Goal: Task Accomplishment & Management: Manage account settings

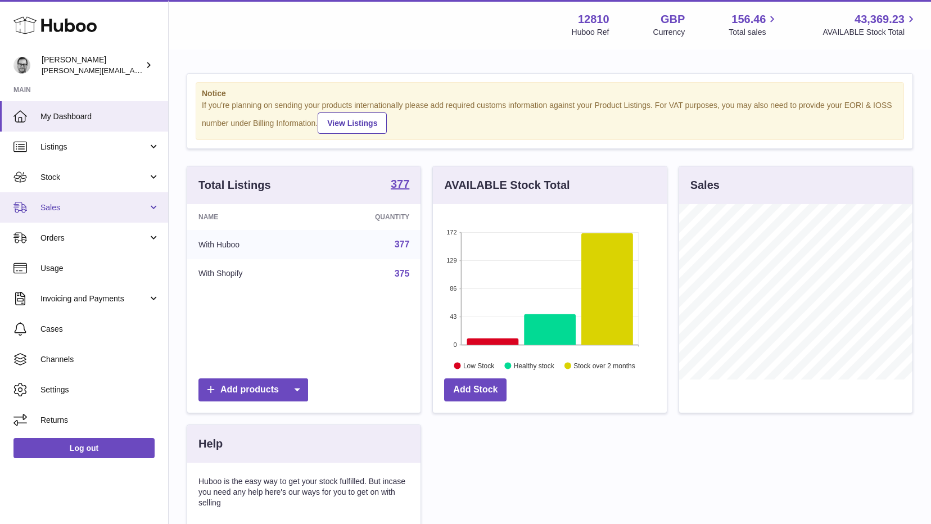
scroll to position [175, 234]
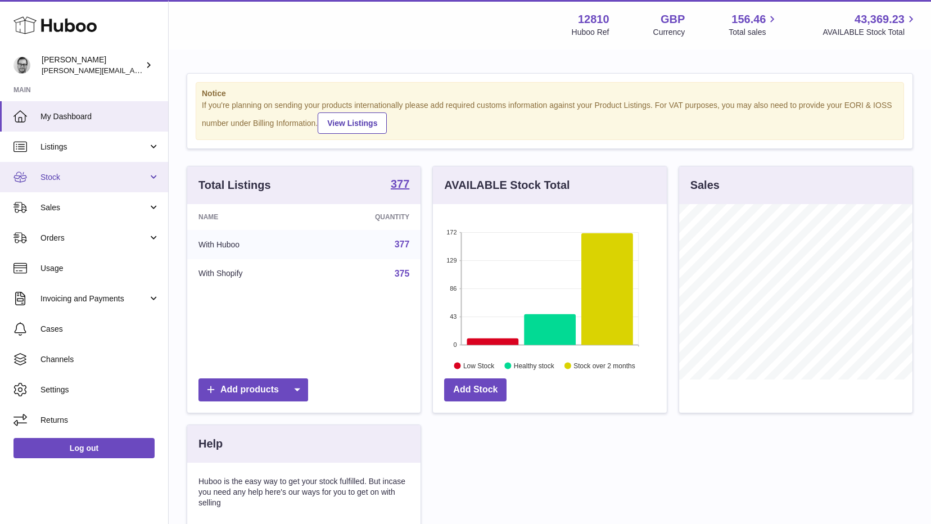
click at [64, 182] on span "Stock" at bounding box center [93, 177] width 107 height 11
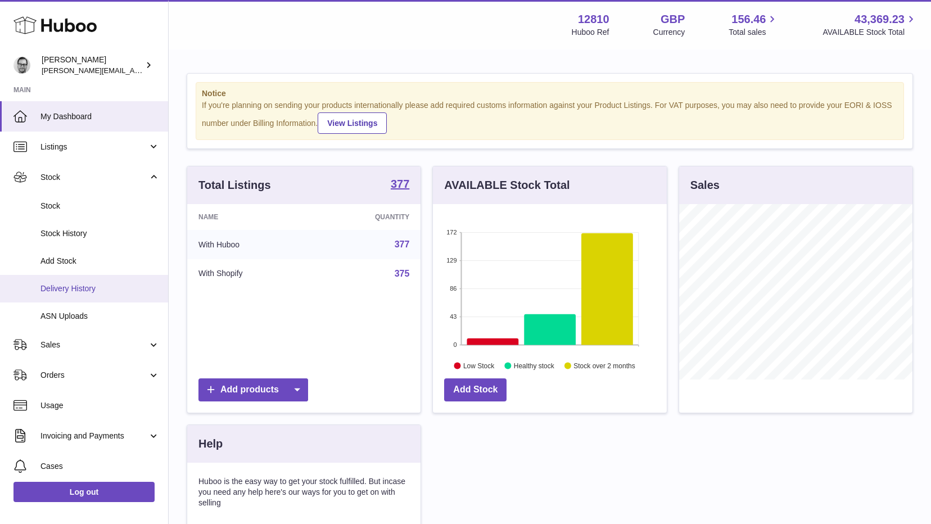
click at [57, 293] on span "Delivery History" at bounding box center [99, 288] width 119 height 11
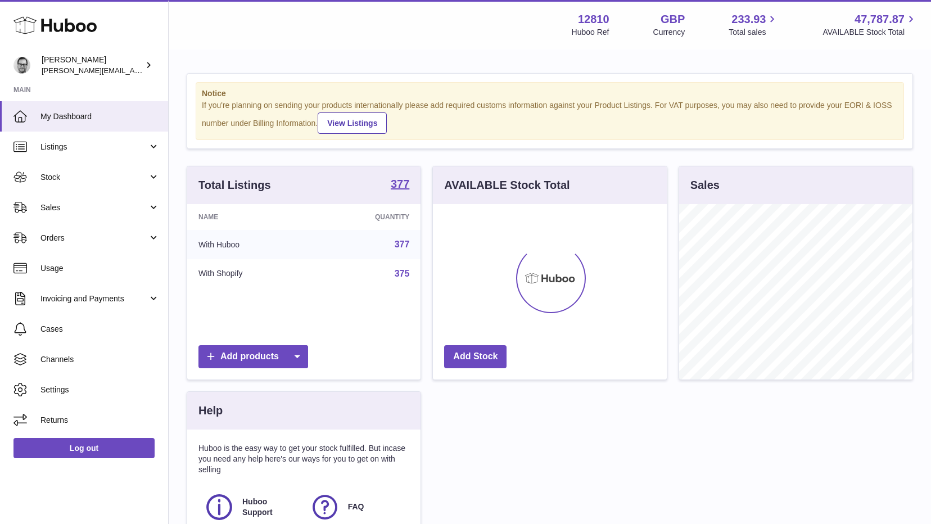
scroll to position [175, 234]
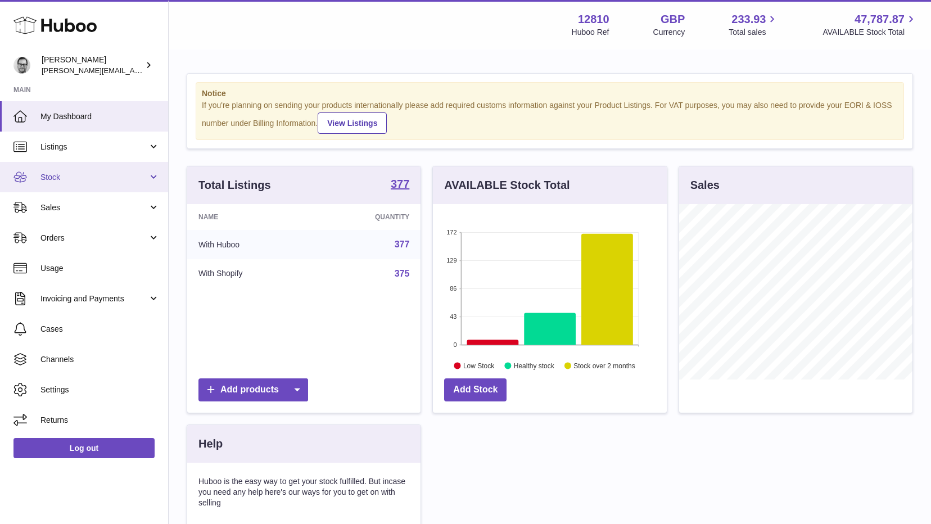
click at [60, 180] on span "Stock" at bounding box center [93, 177] width 107 height 11
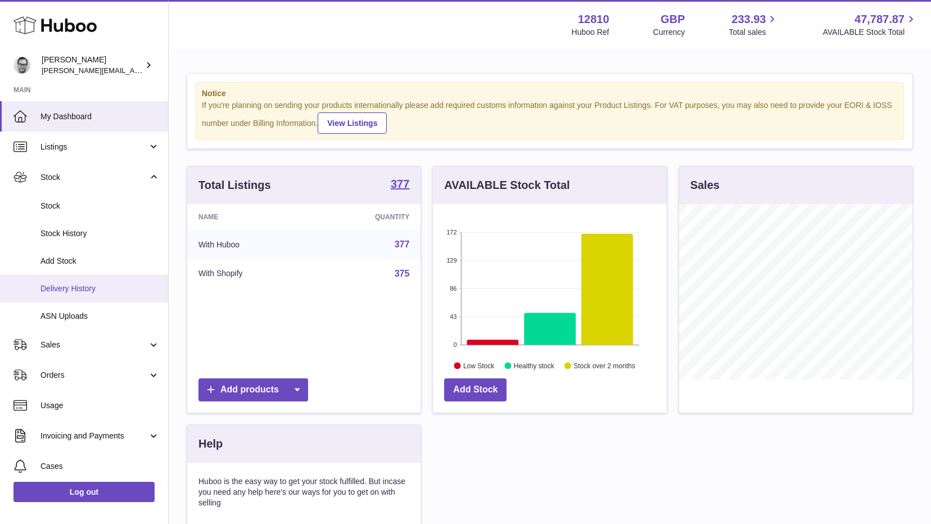
click at [73, 286] on span "Delivery History" at bounding box center [99, 288] width 119 height 11
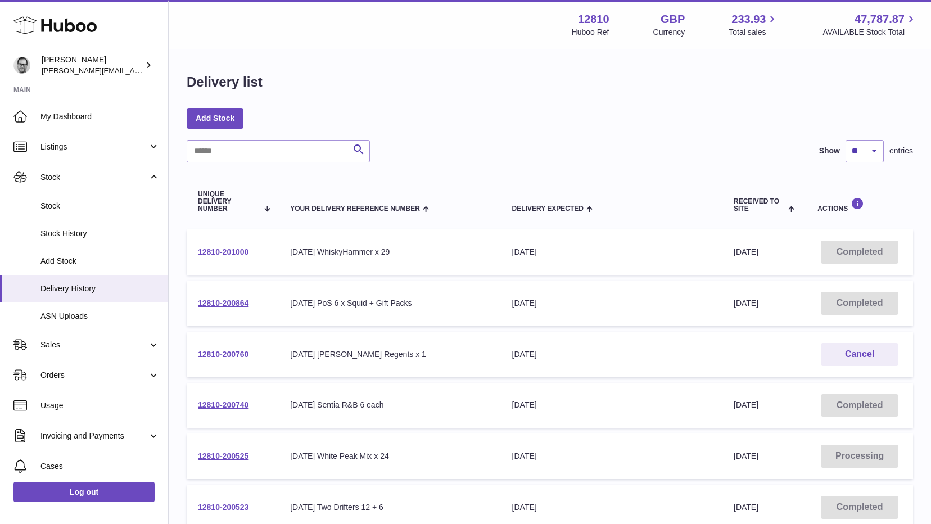
click at [224, 252] on link "12810-201000" at bounding box center [223, 251] width 51 height 9
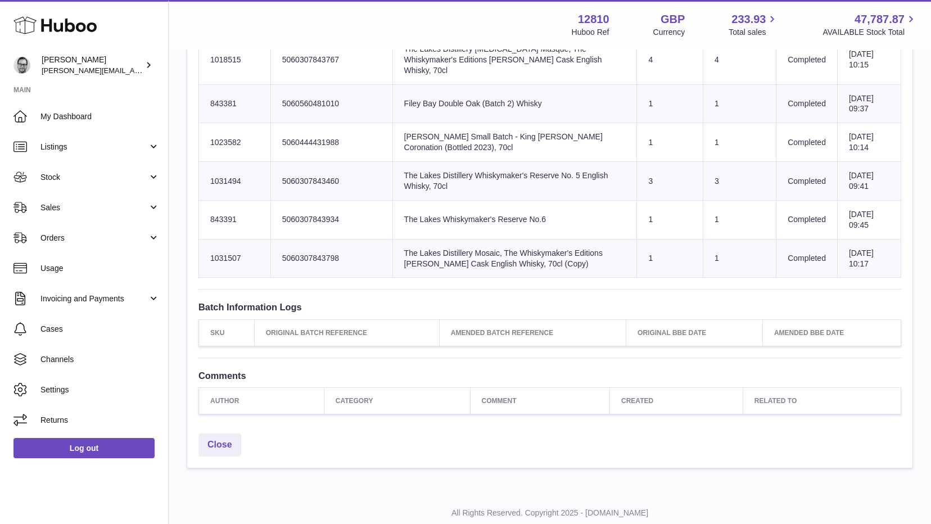
scroll to position [1018, 0]
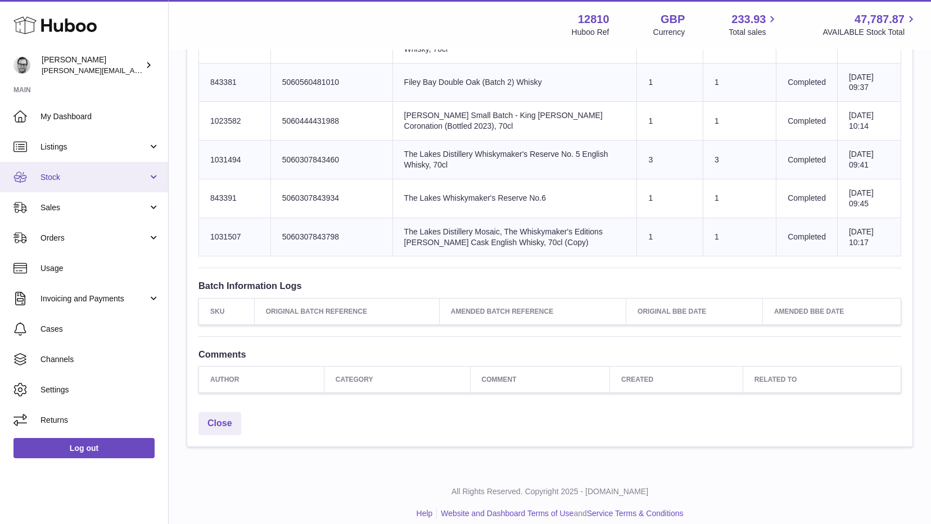
click at [51, 178] on span "Stock" at bounding box center [93, 177] width 107 height 11
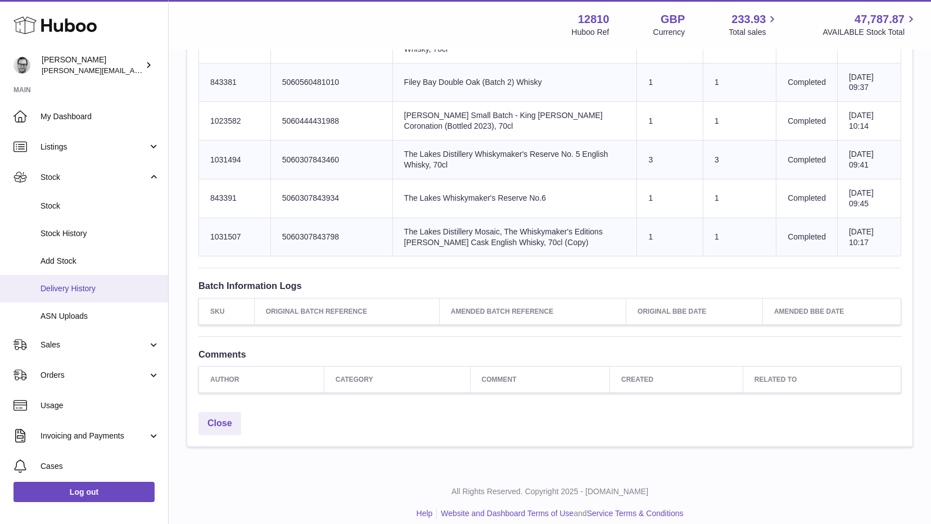
click at [84, 283] on span "Delivery History" at bounding box center [99, 288] width 119 height 11
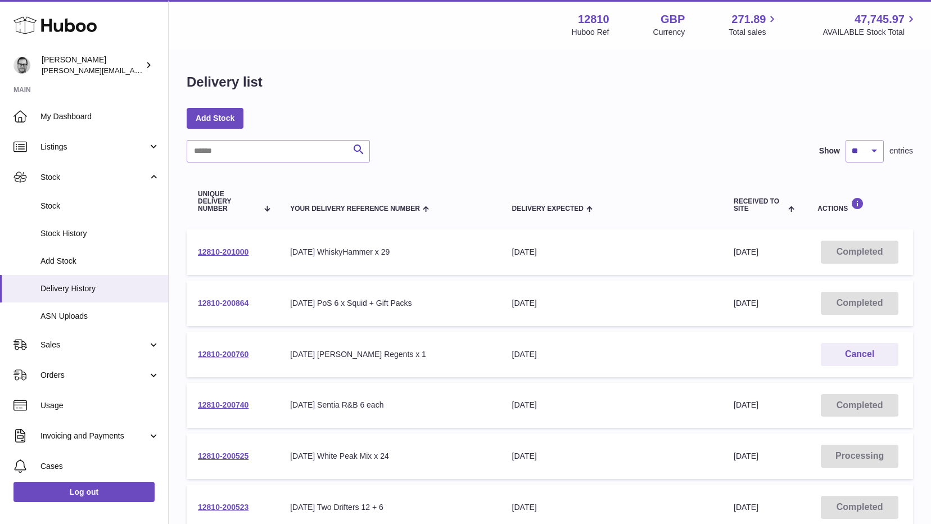
click at [227, 304] on link "12810-200864" at bounding box center [223, 303] width 51 height 9
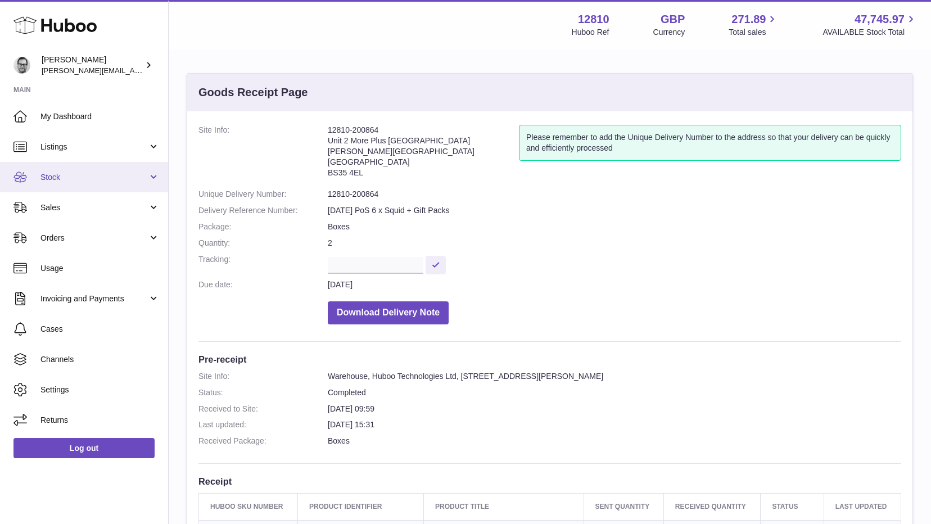
click at [60, 177] on span "Stock" at bounding box center [93, 177] width 107 height 11
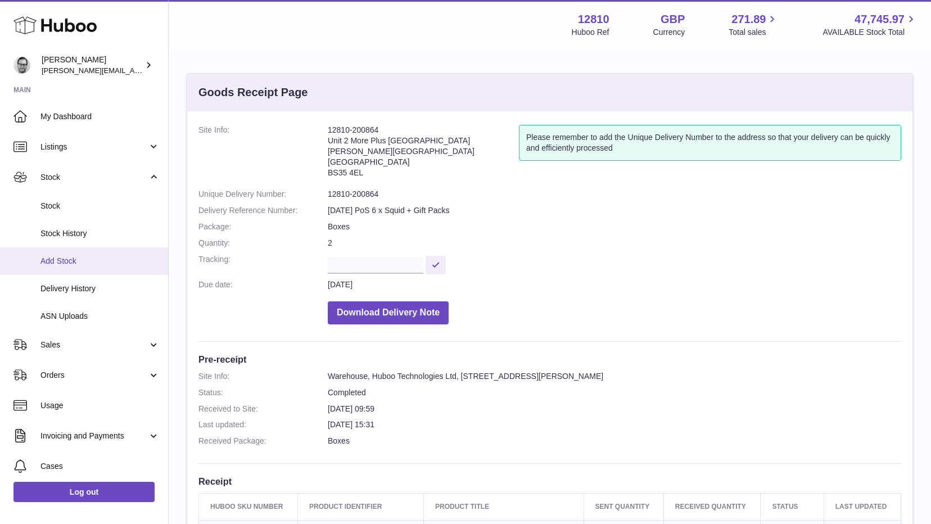
click at [63, 260] on span "Add Stock" at bounding box center [99, 261] width 119 height 11
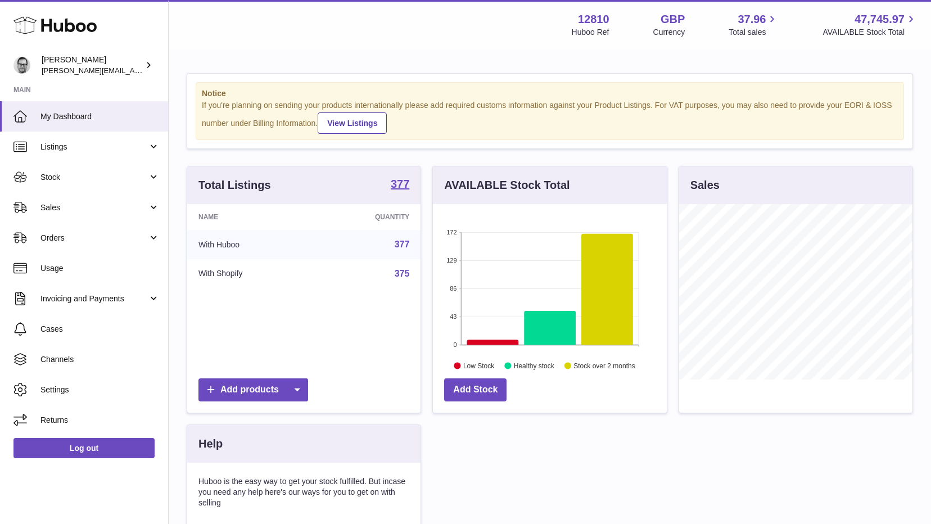
scroll to position [175, 234]
click at [52, 169] on link "Stock" at bounding box center [84, 177] width 168 height 30
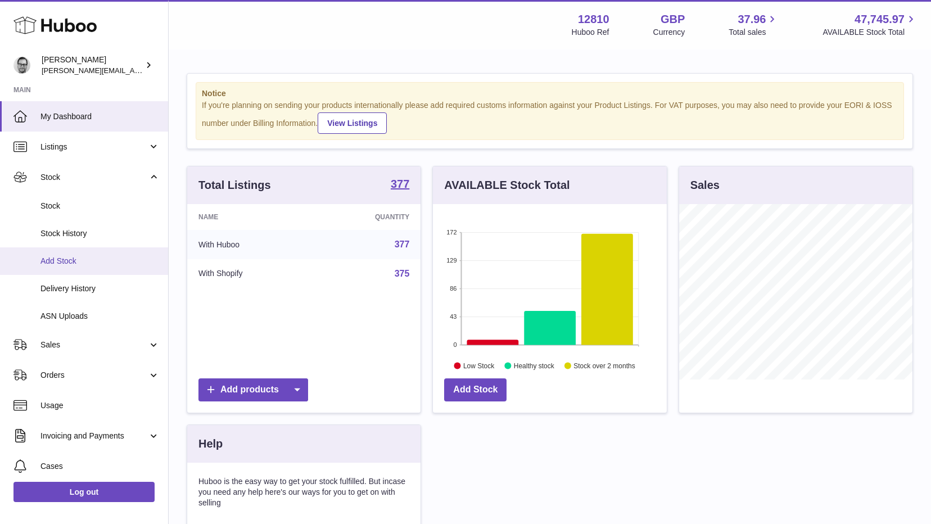
click at [56, 257] on span "Add Stock" at bounding box center [99, 261] width 119 height 11
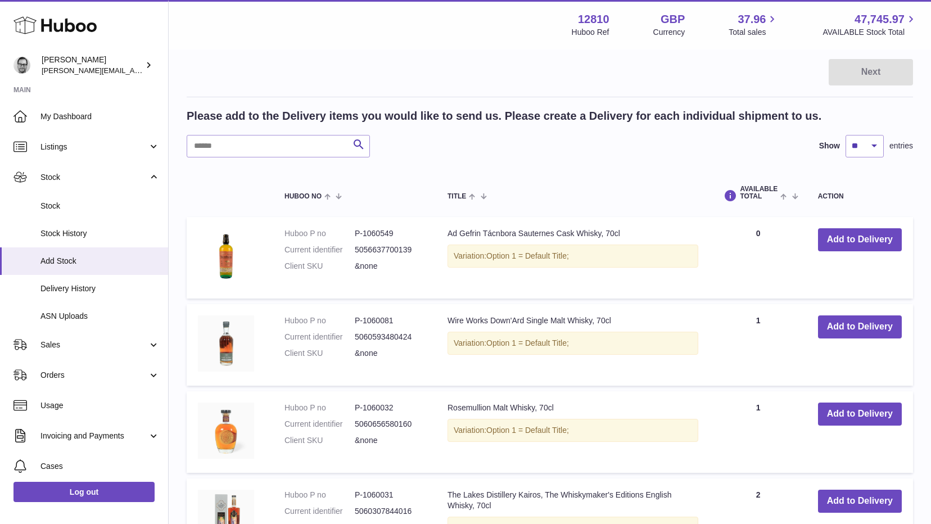
scroll to position [165, 0]
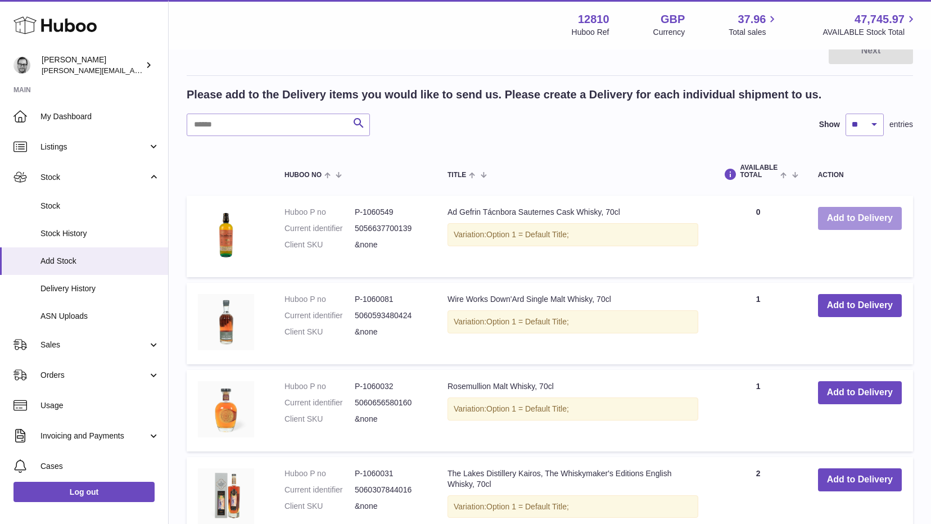
click at [873, 212] on button "Add to Delivery" at bounding box center [860, 218] width 84 height 23
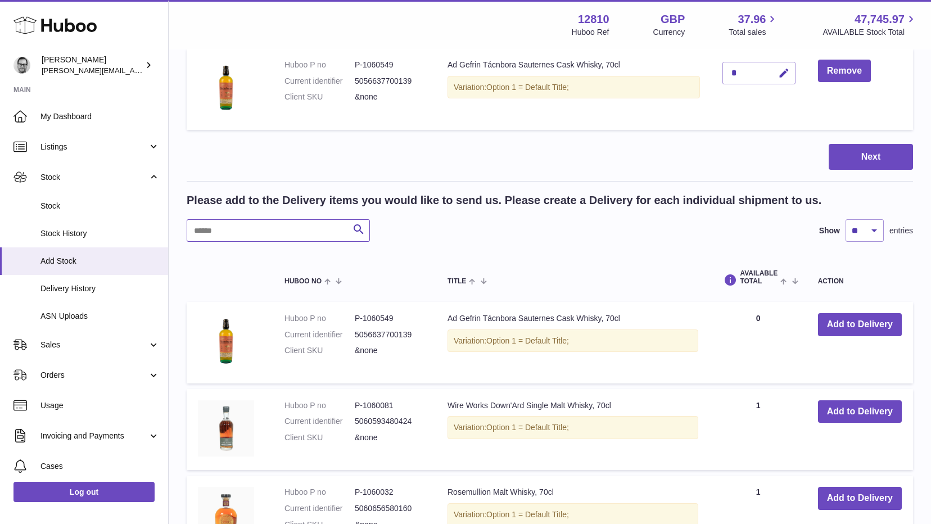
click at [250, 231] on input "text" at bounding box center [278, 230] width 183 height 22
click at [855, 405] on button "Add to Delivery" at bounding box center [860, 411] width 84 height 23
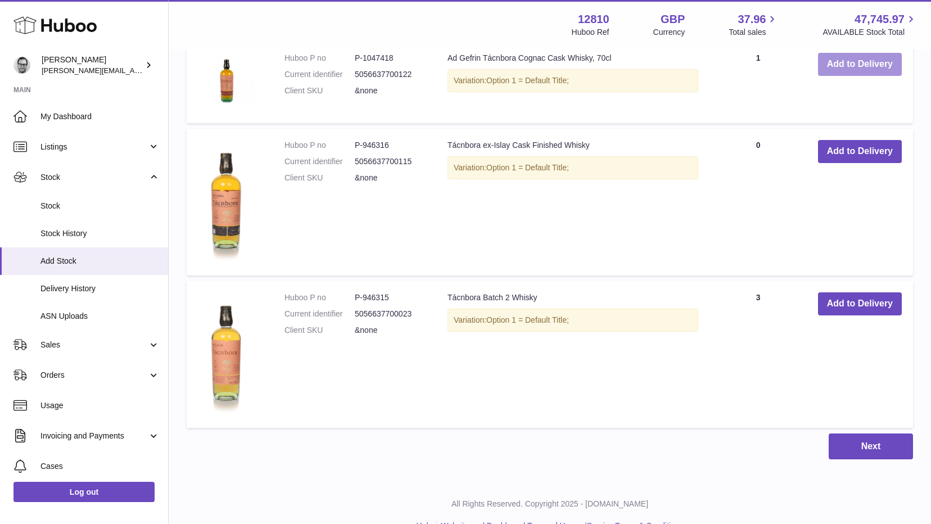
scroll to position [623, 0]
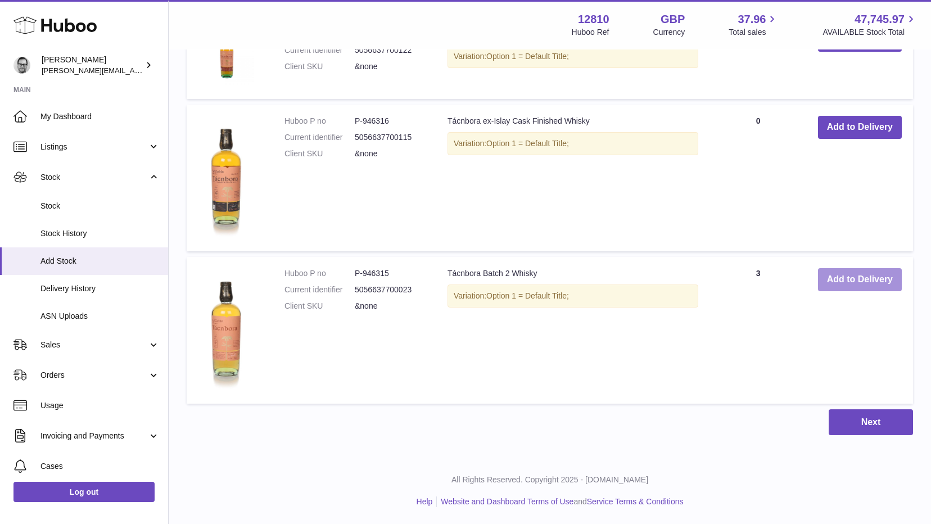
click at [869, 276] on button "Add to Delivery" at bounding box center [860, 279] width 84 height 23
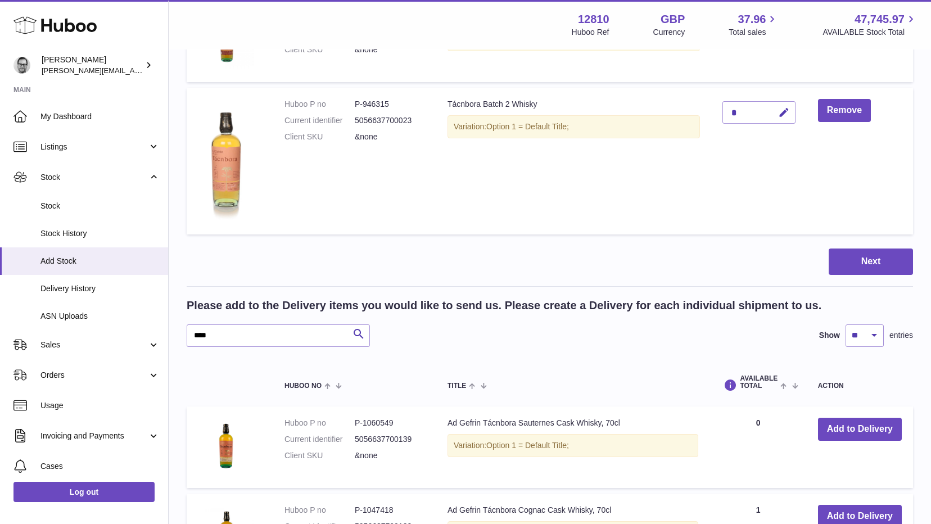
scroll to position [282, 0]
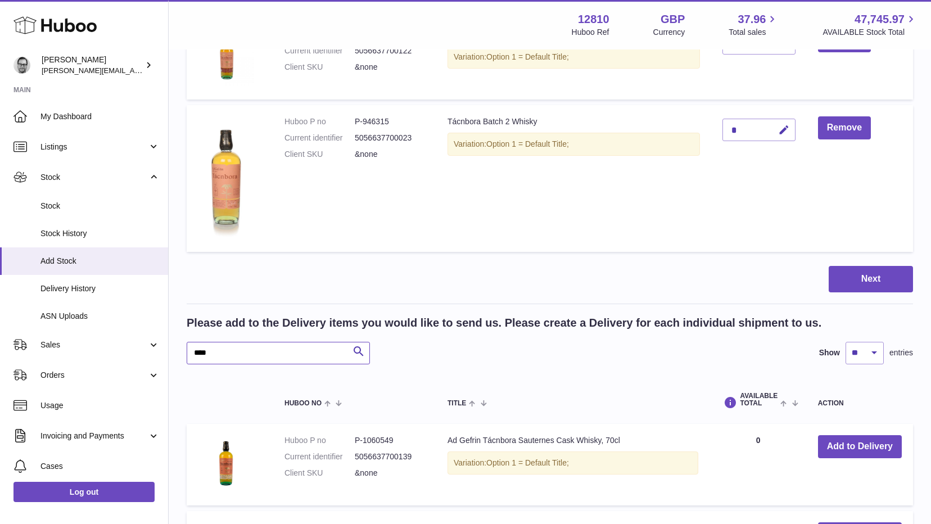
click at [272, 351] on input "****" at bounding box center [278, 353] width 183 height 22
type input "*****"
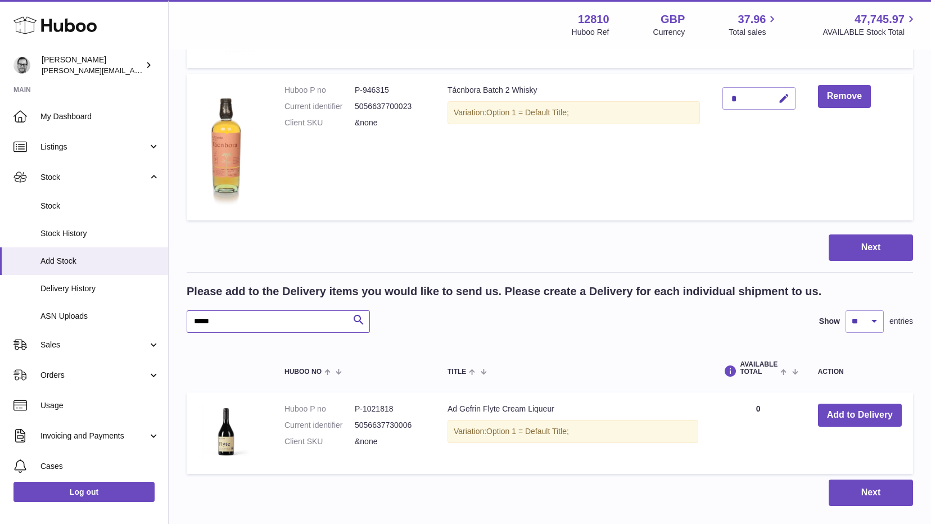
scroll to position [316, 0]
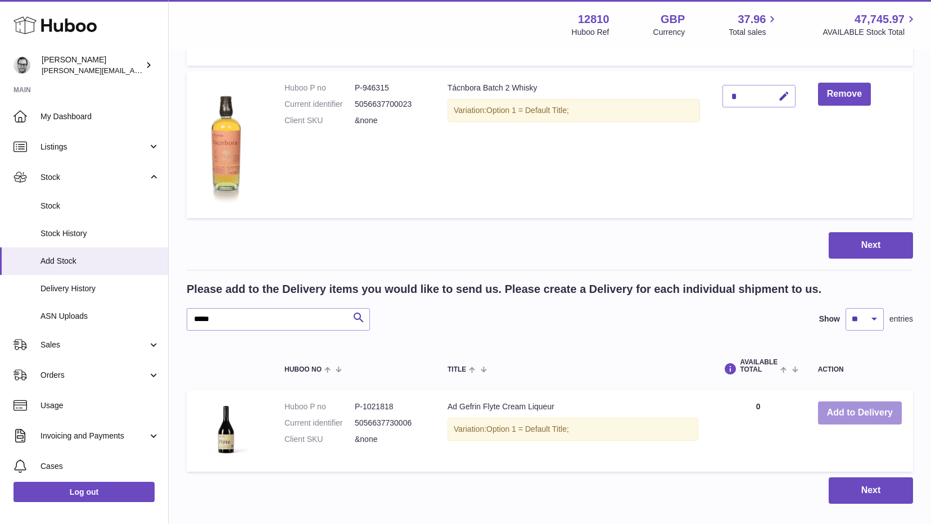
click at [861, 411] on button "Add to Delivery" at bounding box center [860, 412] width 84 height 23
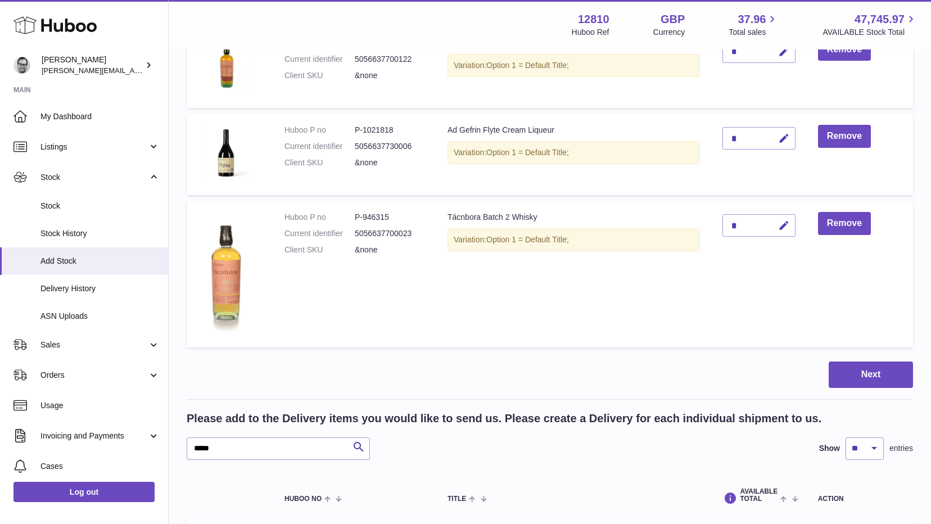
scroll to position [273, 0]
click at [781, 135] on icon "button" at bounding box center [784, 139] width 12 height 12
click at [730, 137] on input "*" at bounding box center [758, 139] width 73 height 22
click at [743, 138] on input "*" at bounding box center [758, 139] width 73 height 22
type input "**"
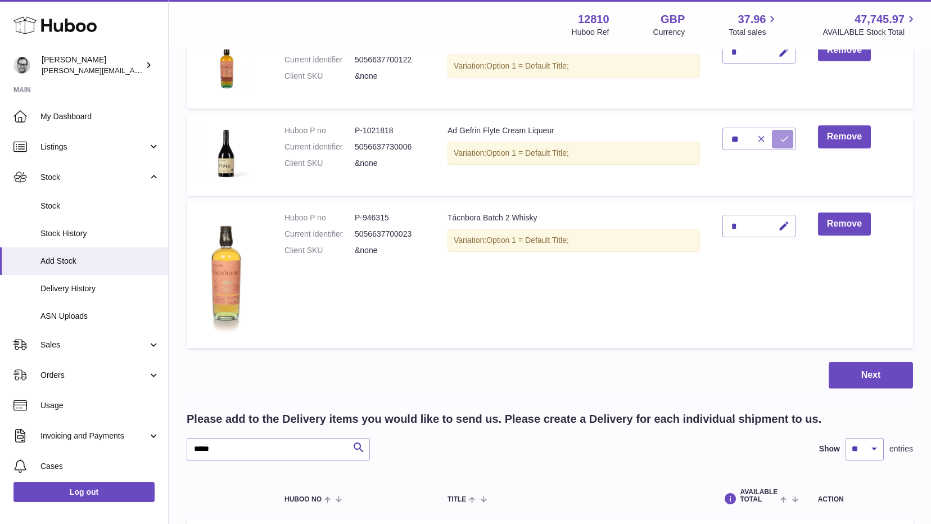
click at [784, 134] on icon "submit" at bounding box center [784, 139] width 10 height 10
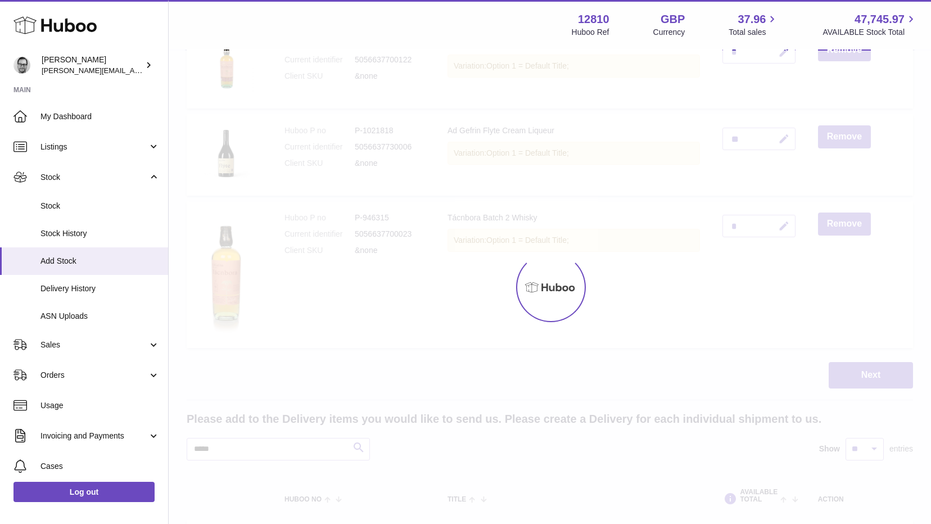
click at [784, 225] on div "Menu Huboo 12810 Huboo Ref GBP Currency 37.96 Total sales 47,745.97 AVAILABLE S…" at bounding box center [550, 191] width 762 height 929
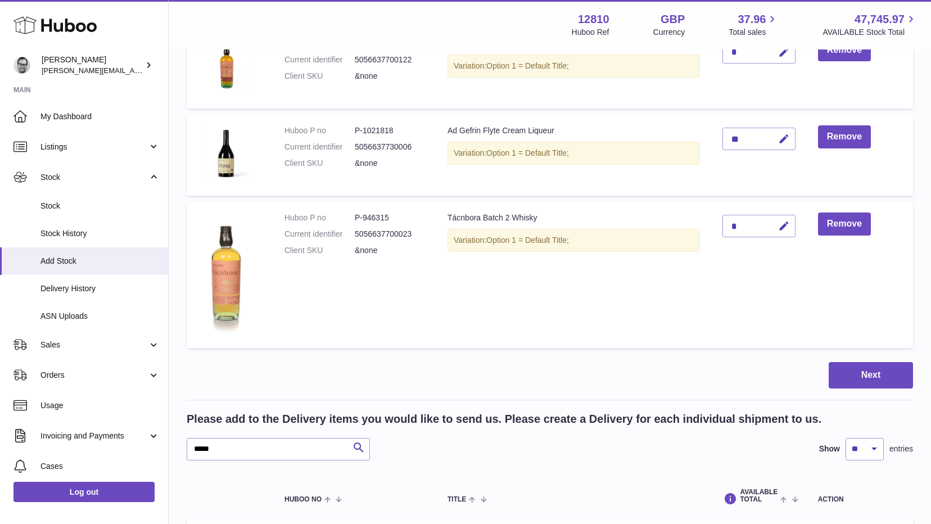
click at [784, 225] on icon "button" at bounding box center [784, 226] width 12 height 12
drag, startPoint x: 744, startPoint y: 225, endPoint x: 694, endPoint y: 223, distance: 49.5
click at [695, 223] on tr "Huboo P no P-946315 Current identifier 5056637700023 Client SKU &none Tácnbora …" at bounding box center [550, 274] width 726 height 146
type input "*"
click at [785, 224] on icon "submit" at bounding box center [784, 226] width 10 height 10
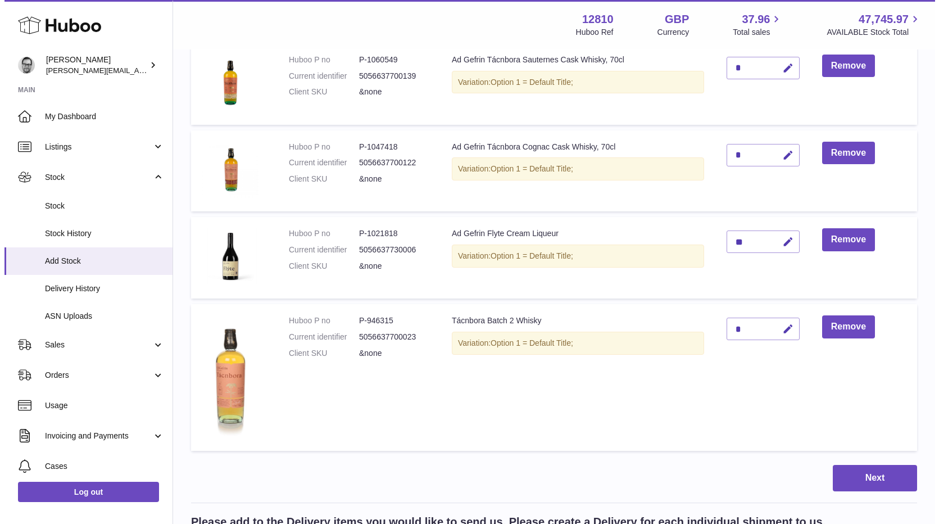
scroll to position [167, 0]
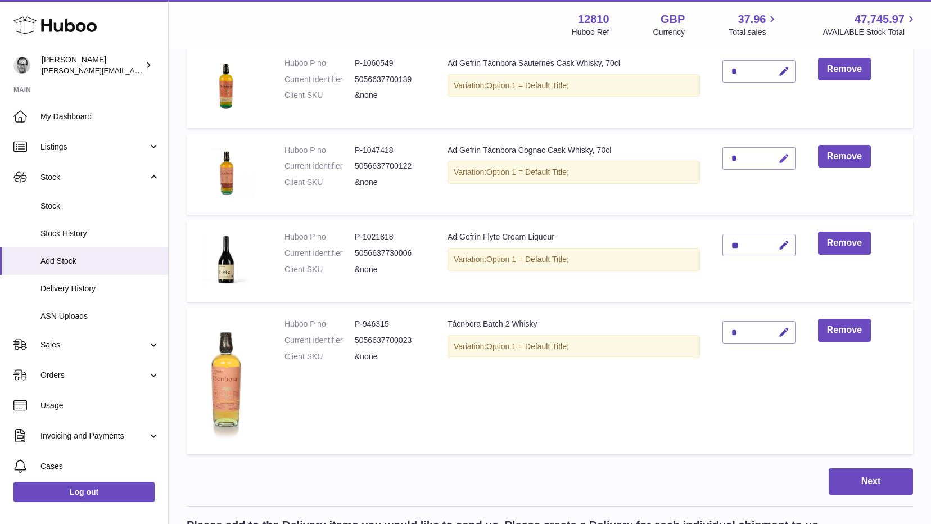
click at [785, 157] on icon "button" at bounding box center [784, 159] width 12 height 12
drag, startPoint x: 743, startPoint y: 159, endPoint x: 706, endPoint y: 152, distance: 37.1
click at [706, 152] on tr "Huboo P no P-1047418 Current identifier 5056637700122 Client SKU &none Ad Gefri…" at bounding box center [550, 175] width 726 height 82
type input "*"
click at [783, 159] on icon "submit" at bounding box center [784, 158] width 10 height 10
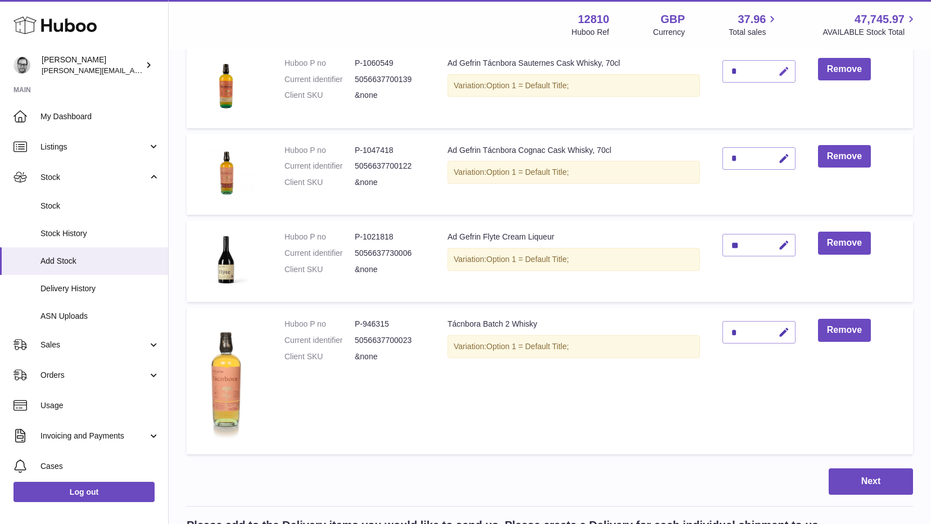
click at [783, 73] on icon "button" at bounding box center [784, 72] width 12 height 12
drag, startPoint x: 739, startPoint y: 71, endPoint x: 703, endPoint y: 69, distance: 35.5
click at [703, 69] on tr "Huboo P no P-1060549 Current identifier 5056637700139 Client SKU &none Ad Gefri…" at bounding box center [550, 88] width 726 height 82
type input "*"
click at [781, 70] on icon "submit" at bounding box center [784, 71] width 10 height 10
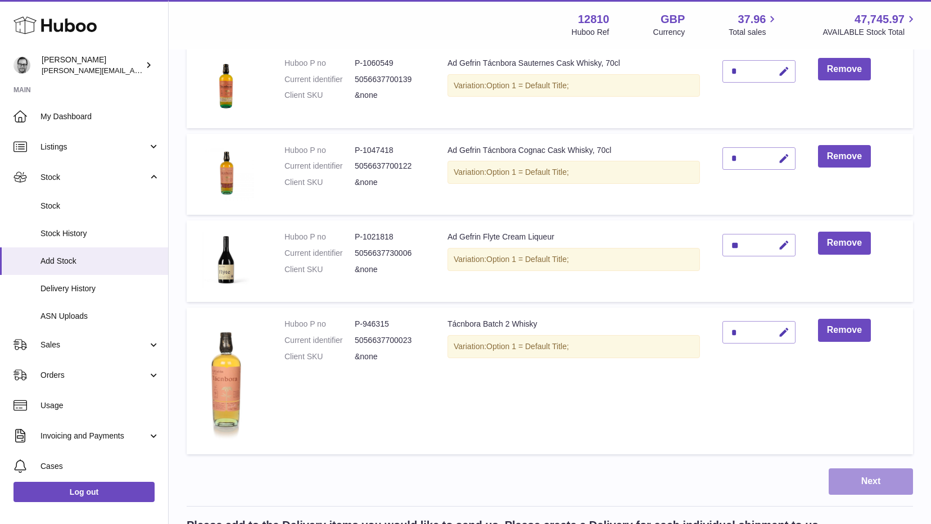
click at [862, 482] on button "Next" at bounding box center [871, 481] width 84 height 26
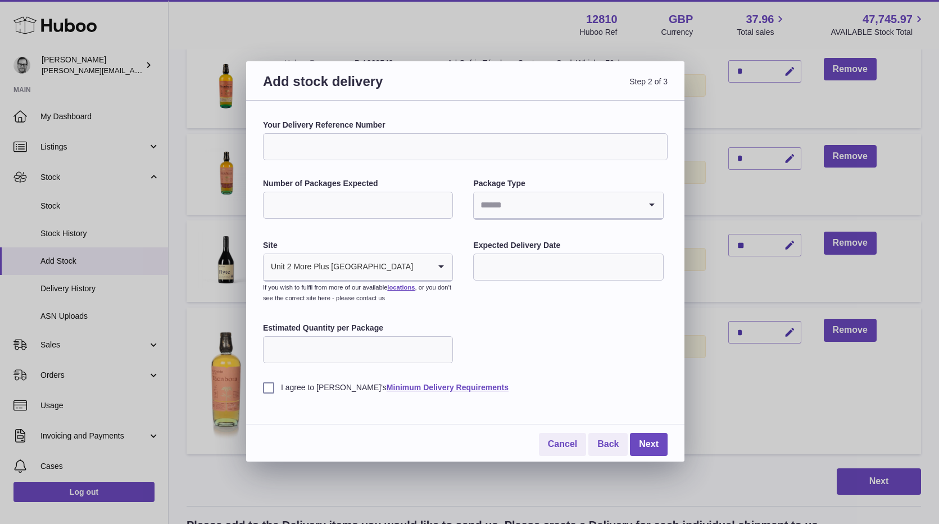
click at [319, 147] on input "Your Delivery Reference Number" at bounding box center [465, 146] width 405 height 27
type input "**********"
click at [324, 214] on input "Number of Packages Expected" at bounding box center [358, 205] width 190 height 27
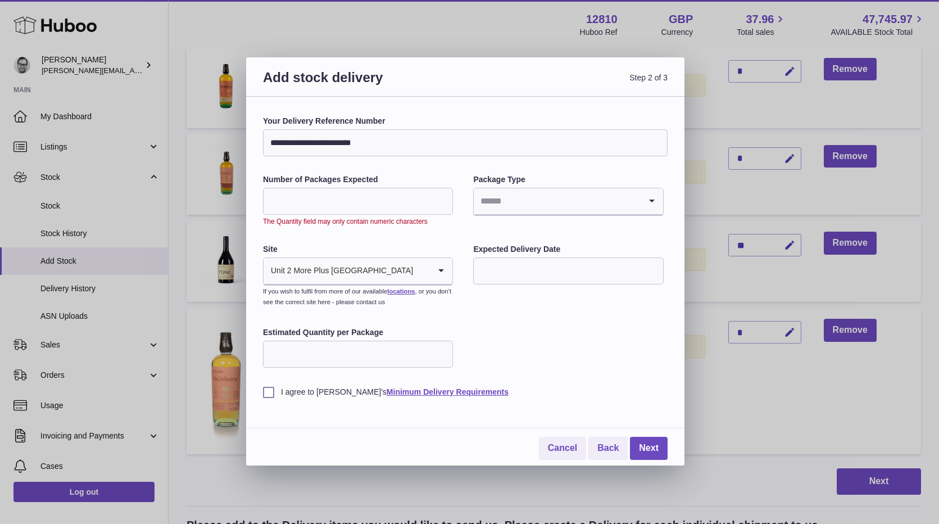
drag, startPoint x: 268, startPoint y: 200, endPoint x: 250, endPoint y: 198, distance: 18.6
click at [250, 198] on div "**********" at bounding box center [465, 281] width 438 height 369
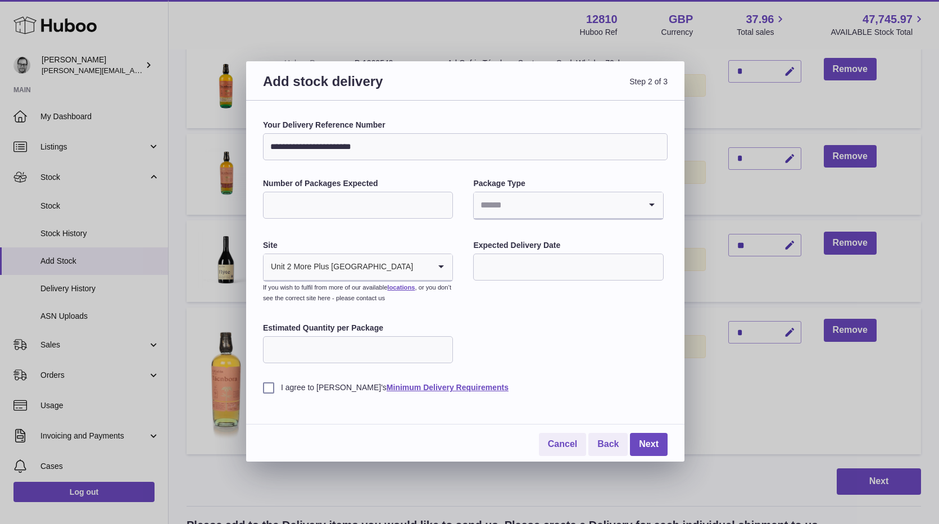
type input "*"
click at [528, 214] on input "Search for option" at bounding box center [557, 205] width 166 height 26
click at [504, 282] on li "Boxes" at bounding box center [568, 280] width 188 height 22
click at [504, 281] on div "Expected Delivery Date" at bounding box center [568, 261] width 190 height 43
click at [511, 265] on input "text" at bounding box center [568, 267] width 190 height 27
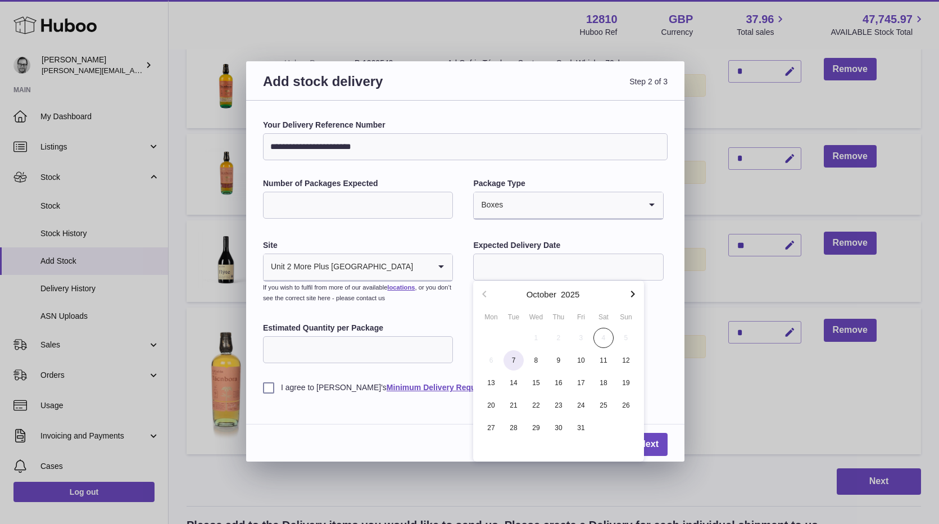
click at [515, 362] on span "7" at bounding box center [514, 360] width 20 height 20
type input "**********"
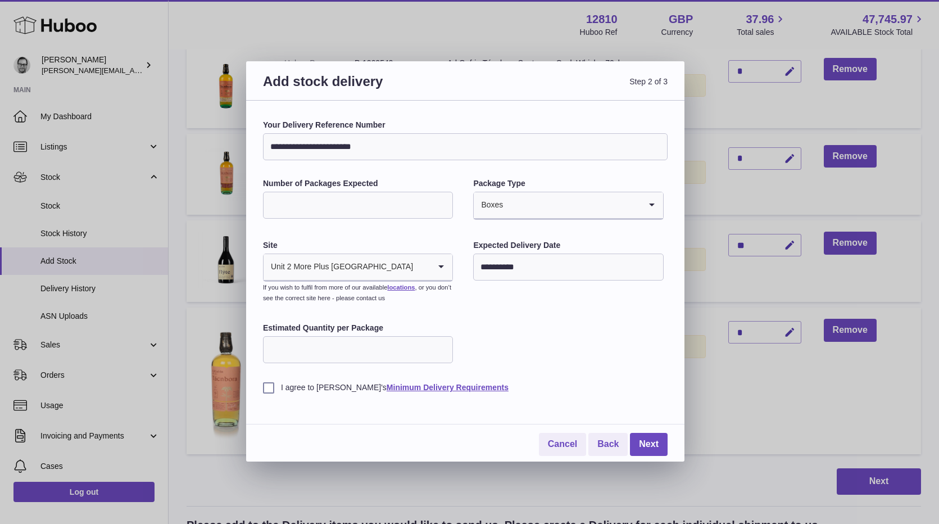
click at [317, 348] on input "Estimated Quantity per Package" at bounding box center [358, 349] width 190 height 27
type input "*"
click at [269, 385] on label "I agree to Huboo's Minimum Delivery Requirements" at bounding box center [465, 387] width 405 height 11
click at [659, 442] on link "Next" at bounding box center [649, 444] width 38 height 23
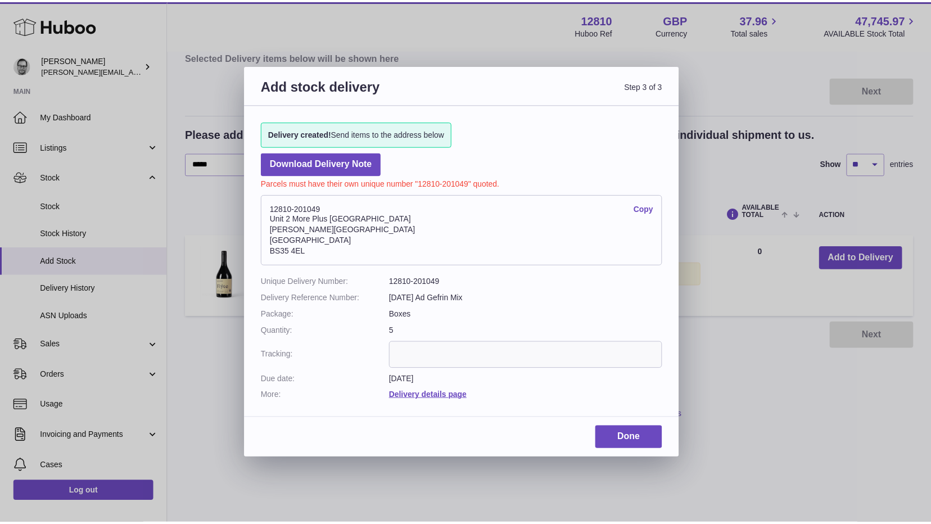
scroll to position [39, 0]
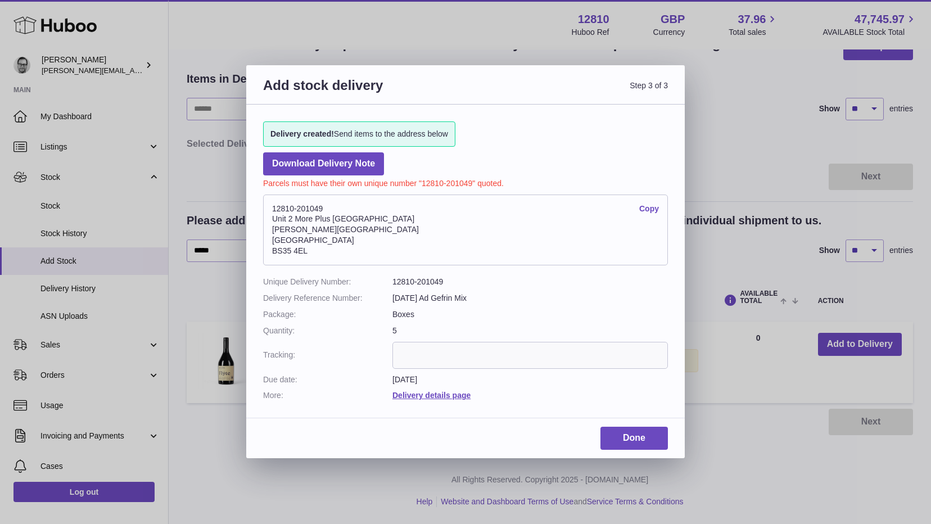
click at [314, 206] on address "12810-201049 Copy Unit 2 More Plus Central Park Hudson Ave Severn Beach BS35 4EL" at bounding box center [465, 230] width 405 height 71
copy address "201049 Copy"
click at [620, 435] on link "Done" at bounding box center [633, 438] width 67 height 23
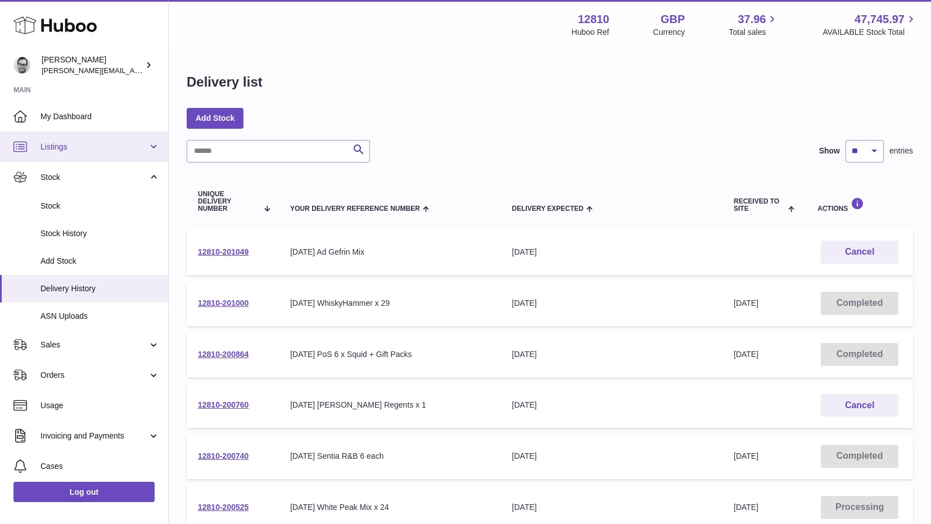
click at [53, 142] on span "Listings" at bounding box center [93, 147] width 107 height 11
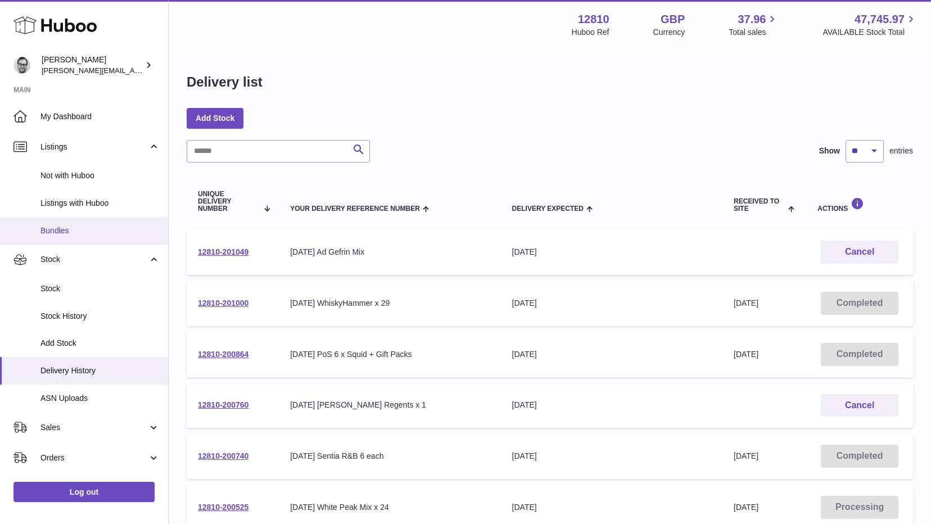
click at [67, 228] on span "Bundles" at bounding box center [99, 230] width 119 height 11
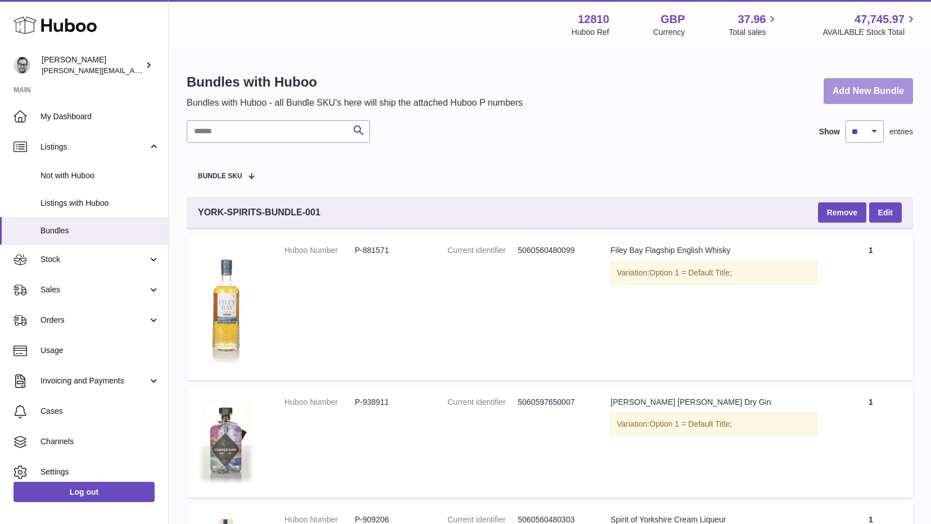
click at [875, 85] on link "Add New Bundle" at bounding box center [868, 91] width 89 height 26
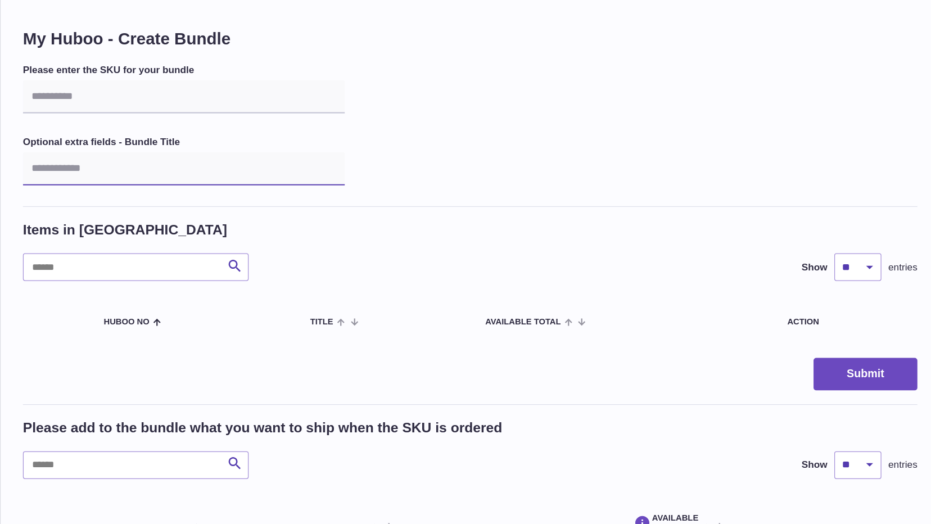
click at [279, 186] on input "text" at bounding box center [317, 187] width 261 height 27
paste input "**********"
type input "**********"
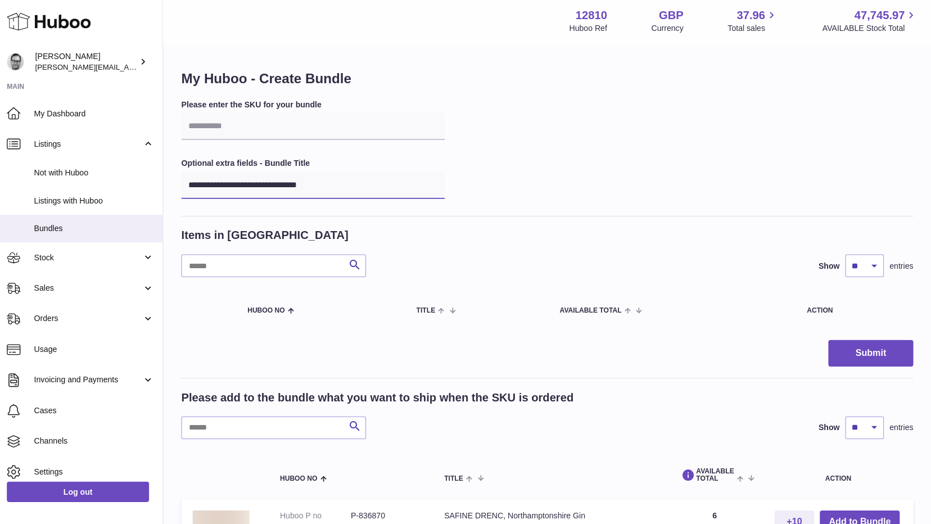
scroll to position [2, 0]
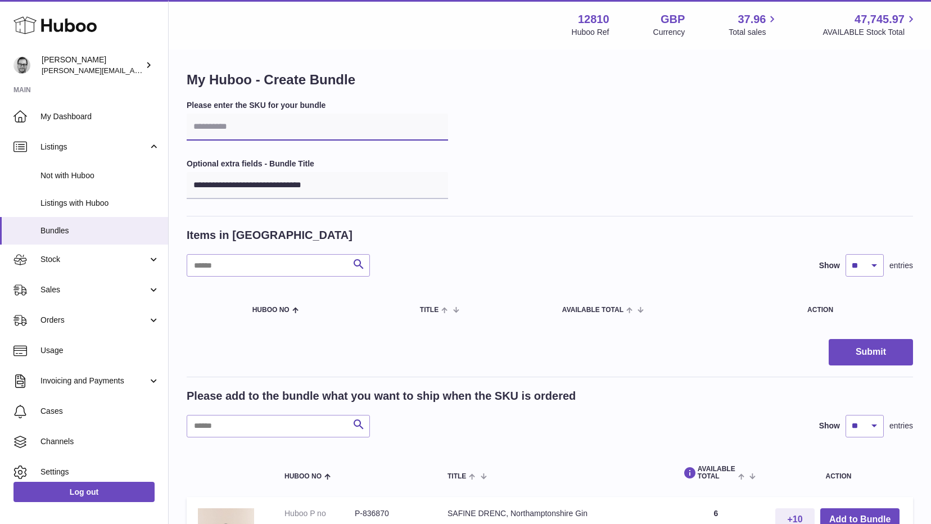
click at [243, 129] on input "text" at bounding box center [317, 127] width 261 height 27
paste input "**********"
click at [236, 123] on input "**********" at bounding box center [317, 127] width 261 height 27
type input "**********"
click at [243, 426] on input "text" at bounding box center [278, 426] width 183 height 22
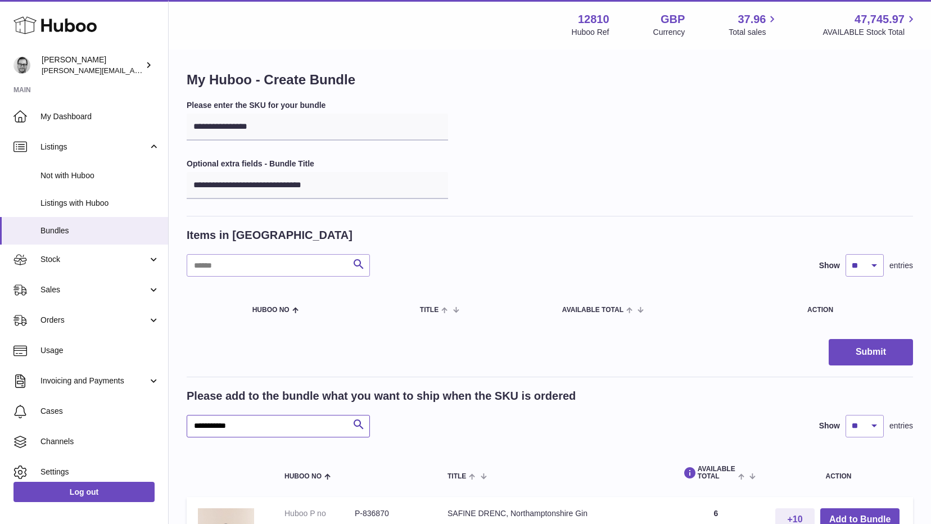
type input "**********"
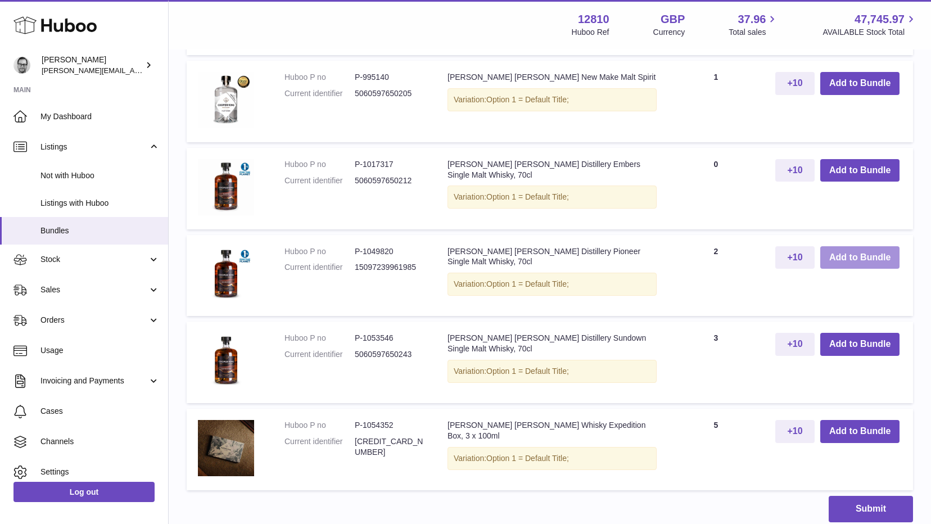
click at [877, 253] on button "Add to Bundle" at bounding box center [859, 257] width 79 height 23
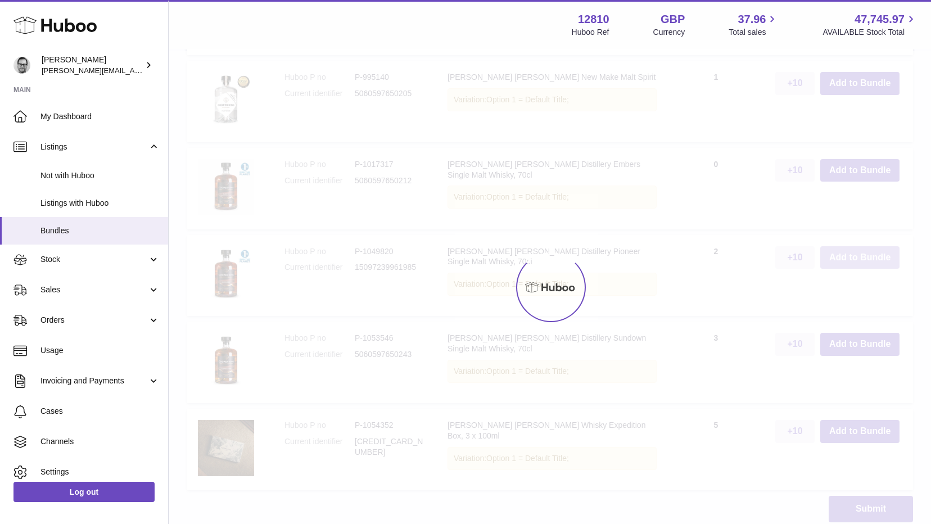
scroll to position [911, 0]
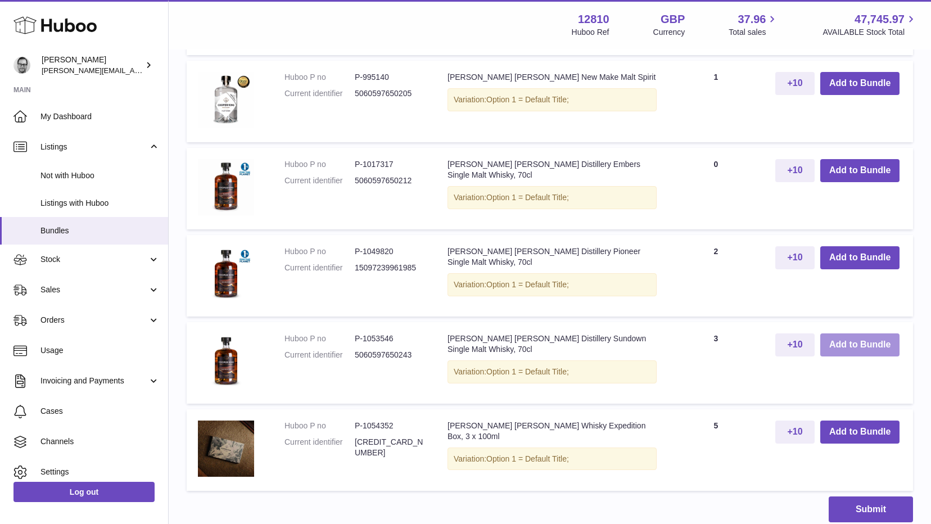
click at [859, 345] on button "Add to Bundle" at bounding box center [859, 344] width 79 height 23
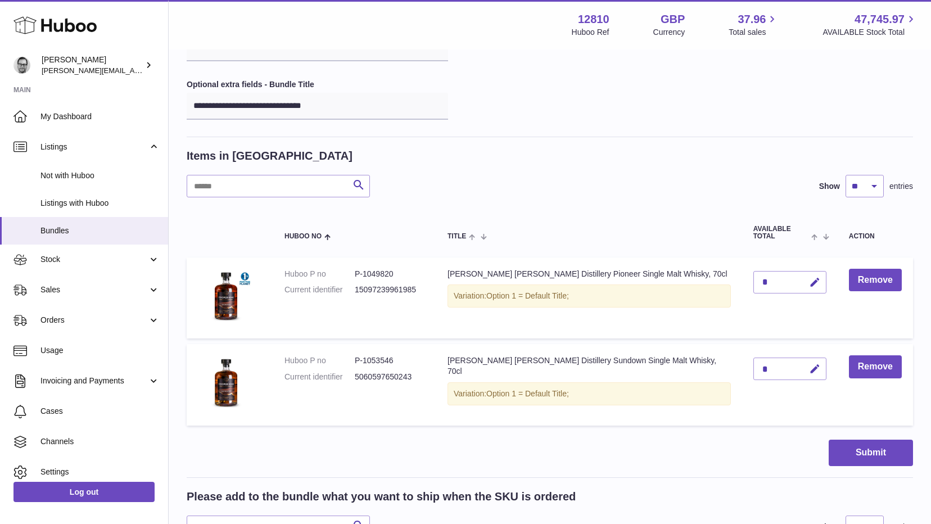
scroll to position [84, 0]
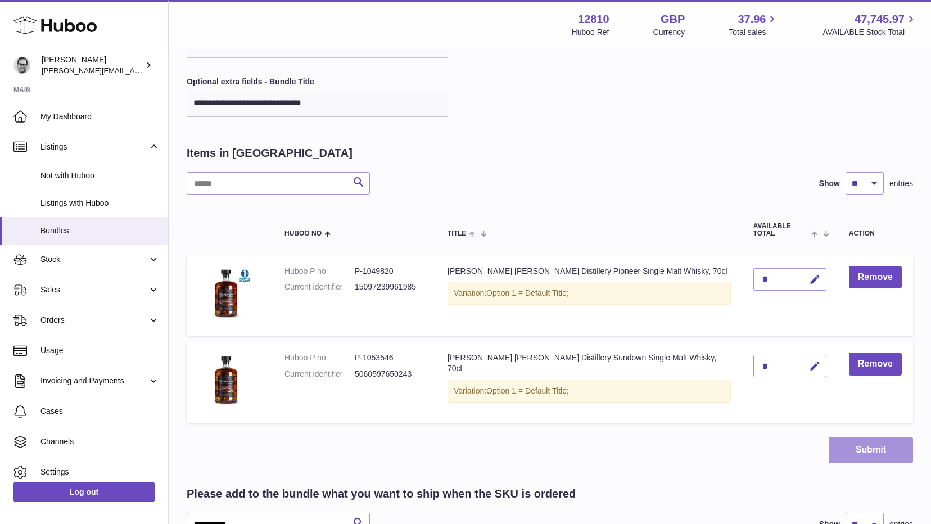
click at [872, 448] on button "Submit" at bounding box center [871, 450] width 84 height 26
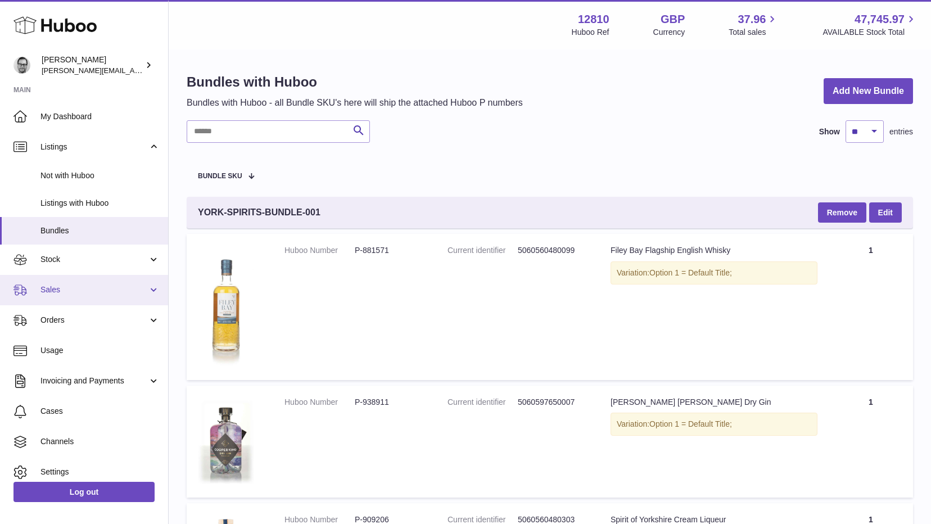
click at [50, 285] on span "Sales" at bounding box center [93, 289] width 107 height 11
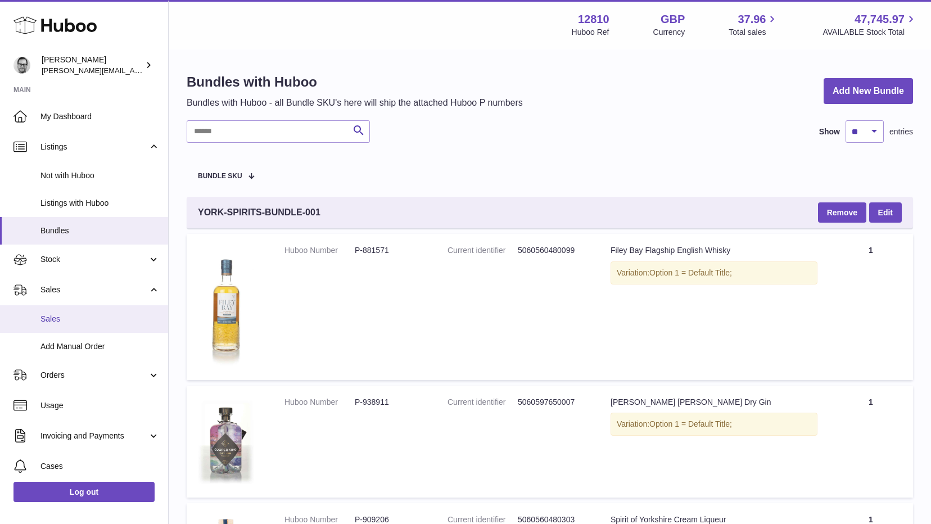
click at [53, 315] on span "Sales" at bounding box center [99, 319] width 119 height 11
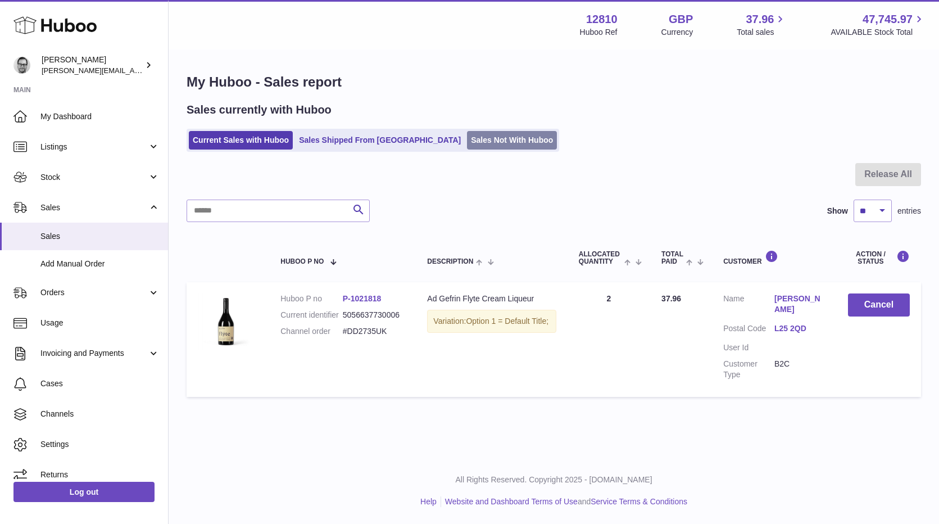
click at [467, 139] on link "Sales Not With Huboo" at bounding box center [512, 140] width 90 height 19
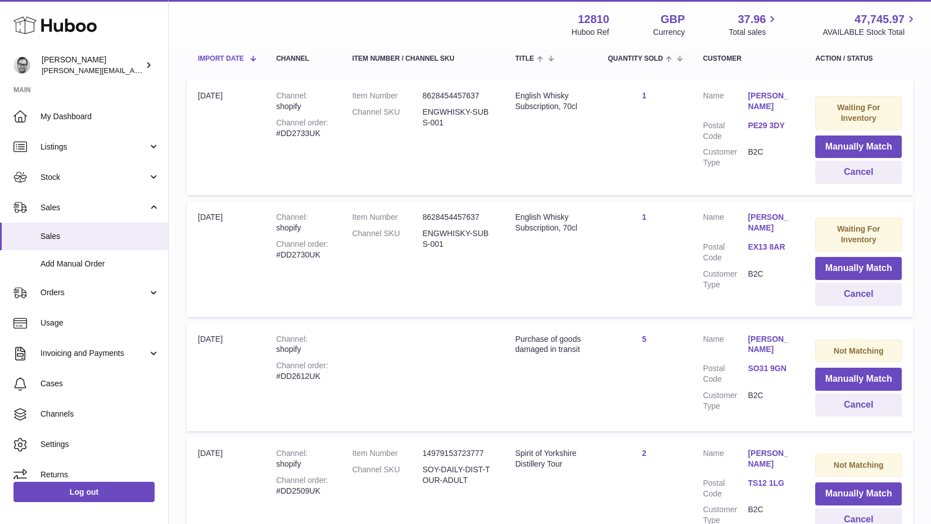
scroll to position [151, 0]
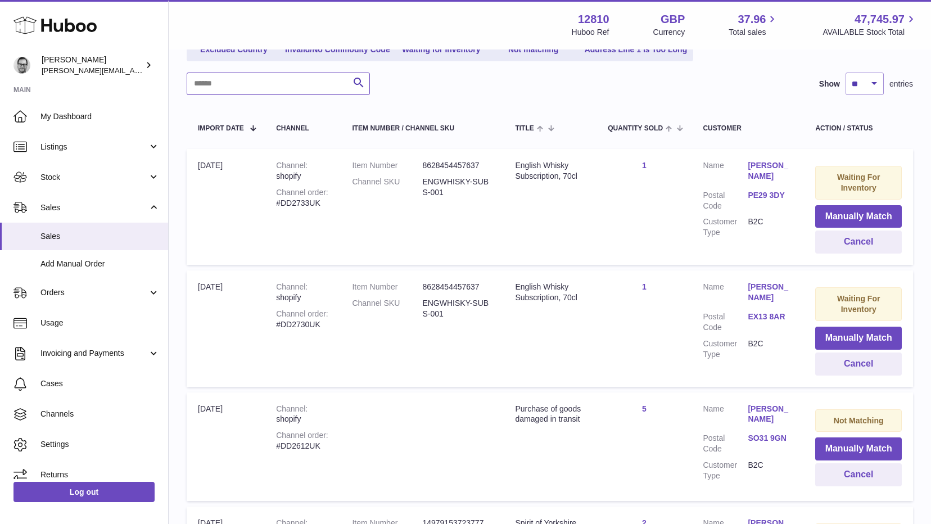
click at [253, 79] on input "text" at bounding box center [278, 84] width 183 height 22
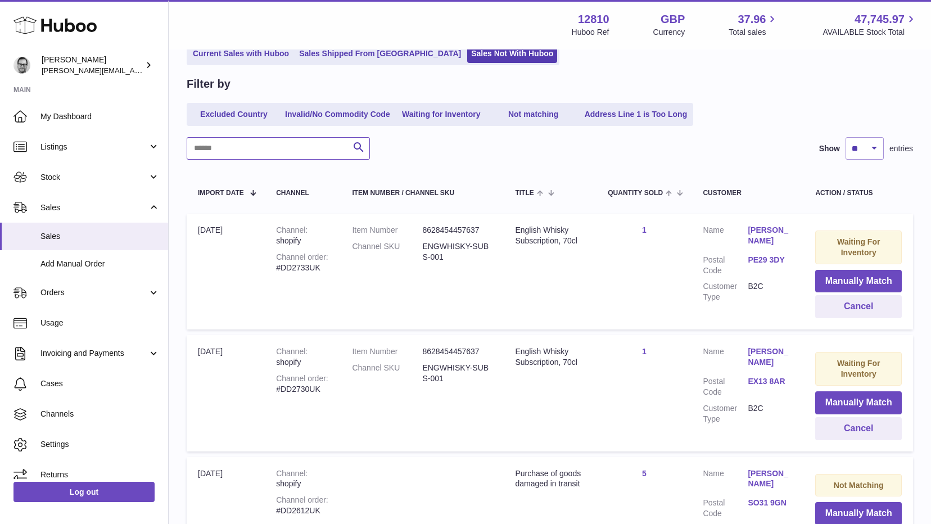
scroll to position [88, 0]
click at [358, 55] on link "Sales Shipped From [GEOGRAPHIC_DATA]" at bounding box center [380, 52] width 170 height 19
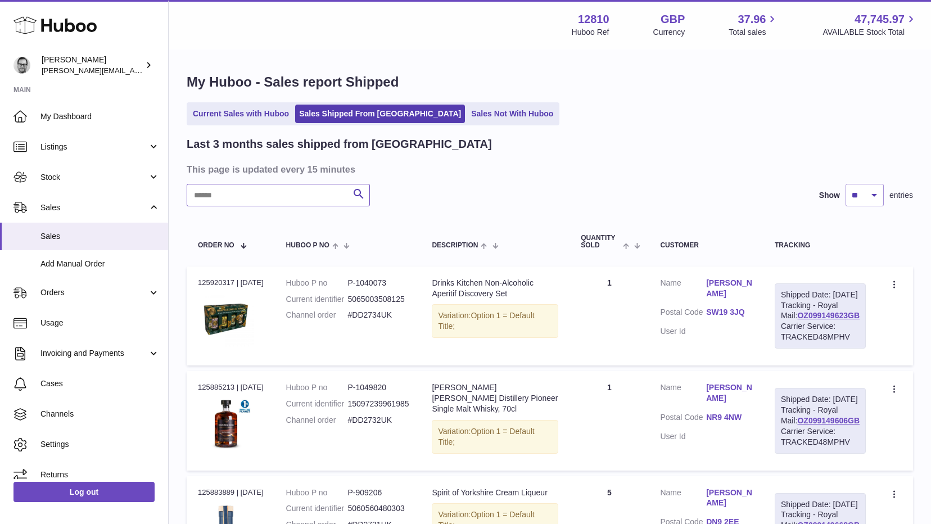
click at [237, 189] on input "text" at bounding box center [278, 195] width 183 height 22
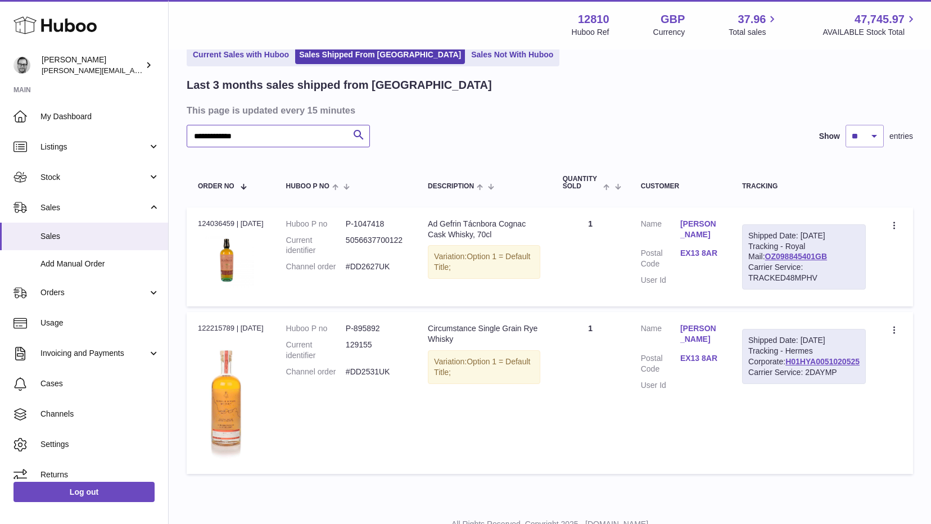
scroll to position [58, 0]
click at [206, 139] on input "**********" at bounding box center [278, 137] width 183 height 22
type input "*******"
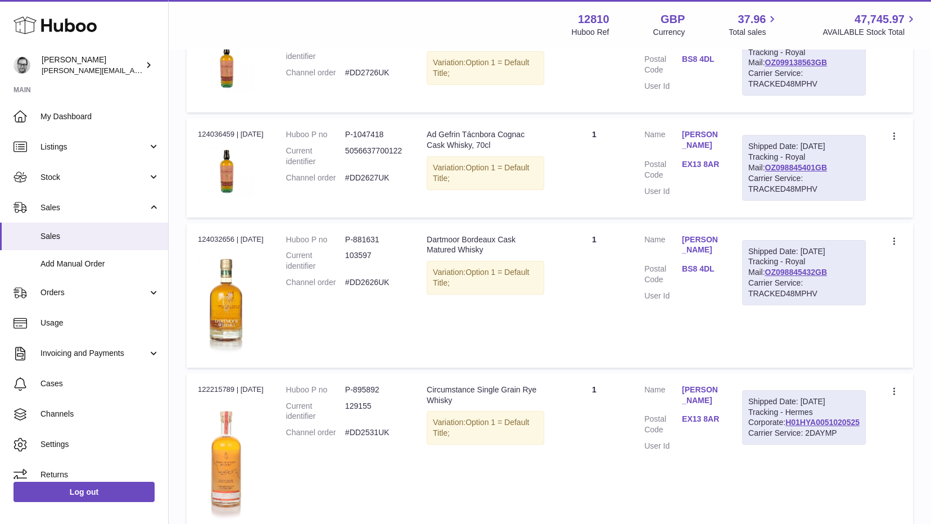
scroll to position [212, 0]
